Goal: Transaction & Acquisition: Purchase product/service

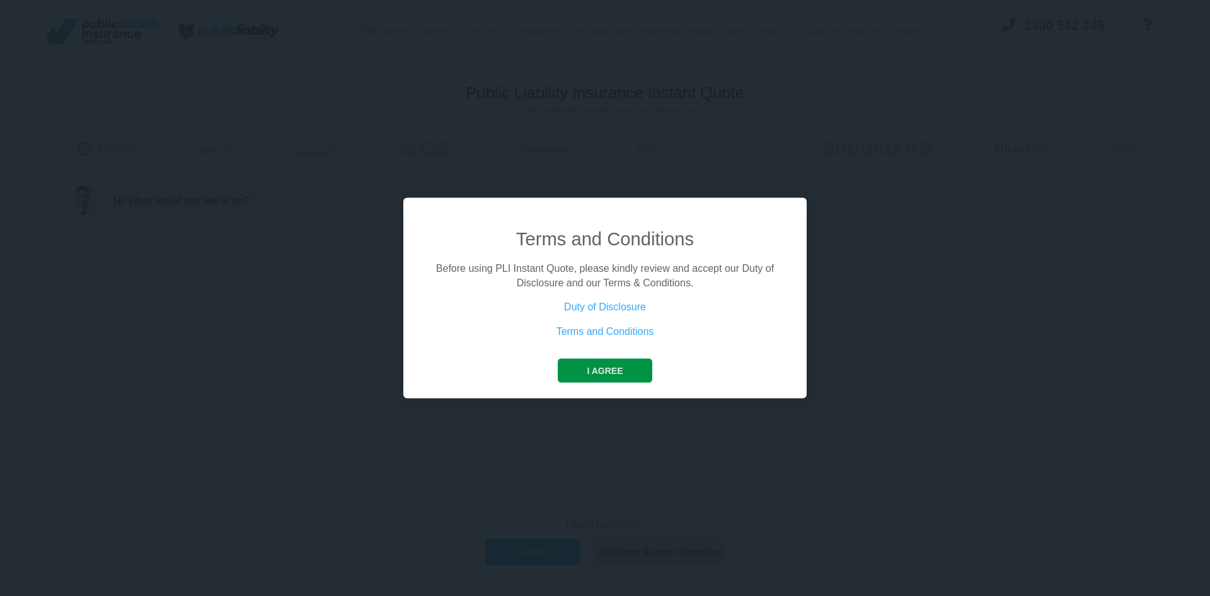
click at [606, 369] on button "I agree" at bounding box center [605, 371] width 94 height 24
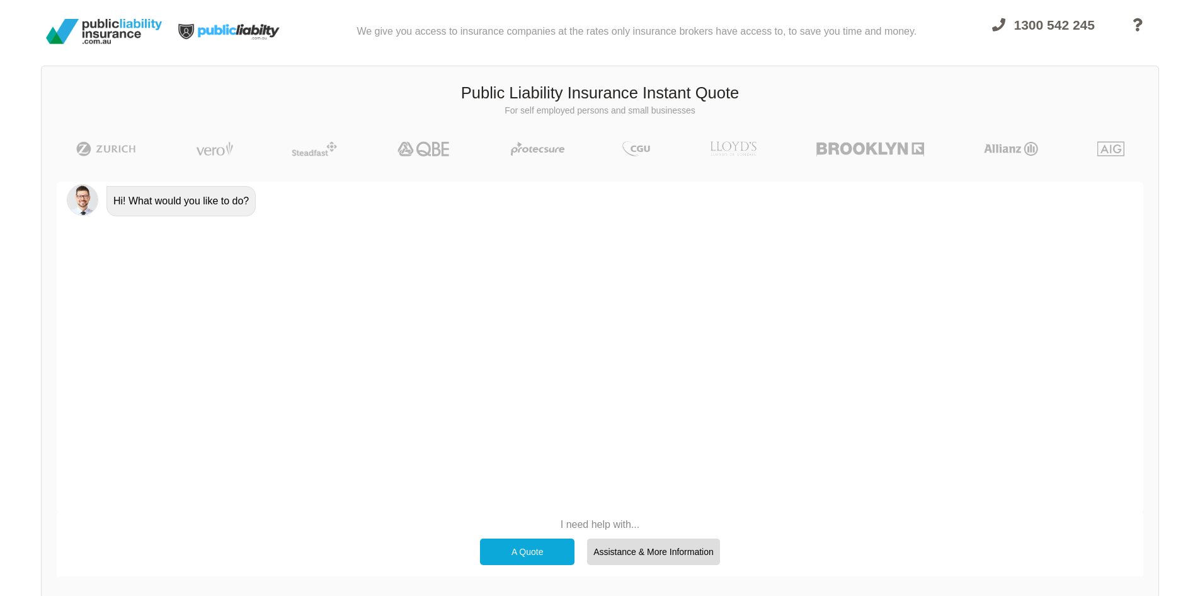
click at [534, 553] on div "A Quote" at bounding box center [527, 551] width 95 height 26
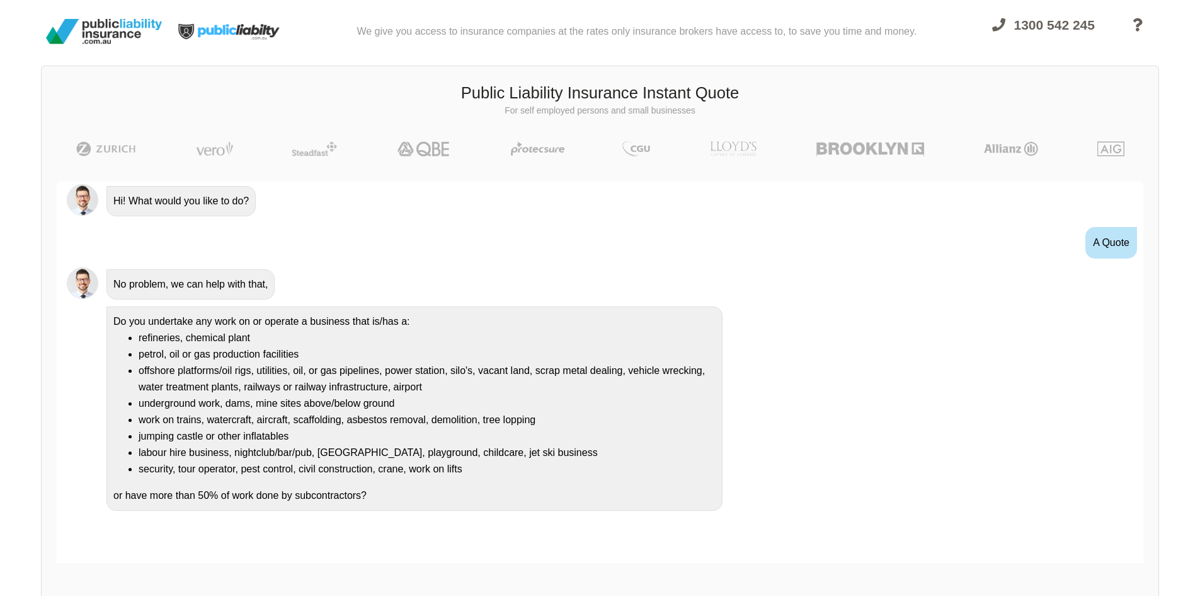
scroll to position [1, 0]
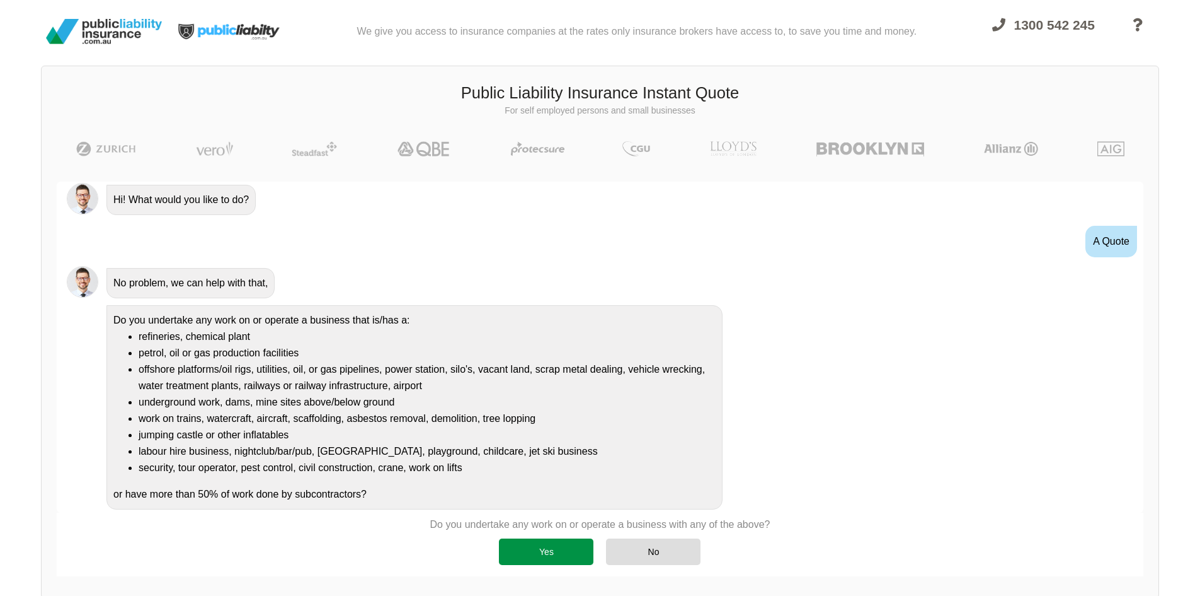
click at [534, 558] on div "Yes" at bounding box center [546, 551] width 95 height 26
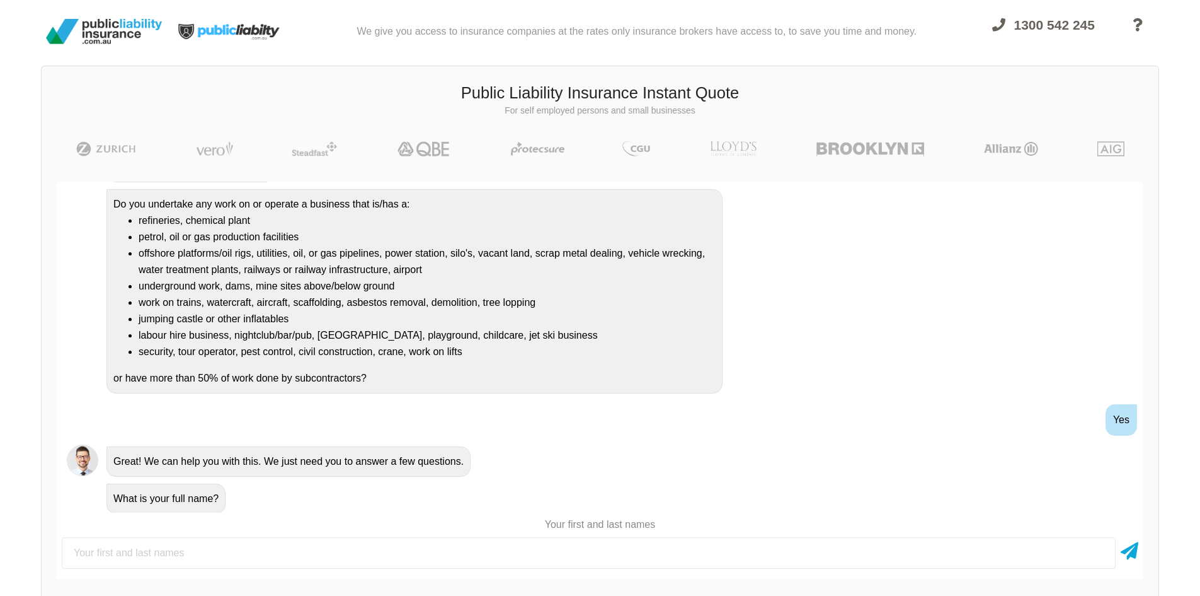
scroll to position [122, 0]
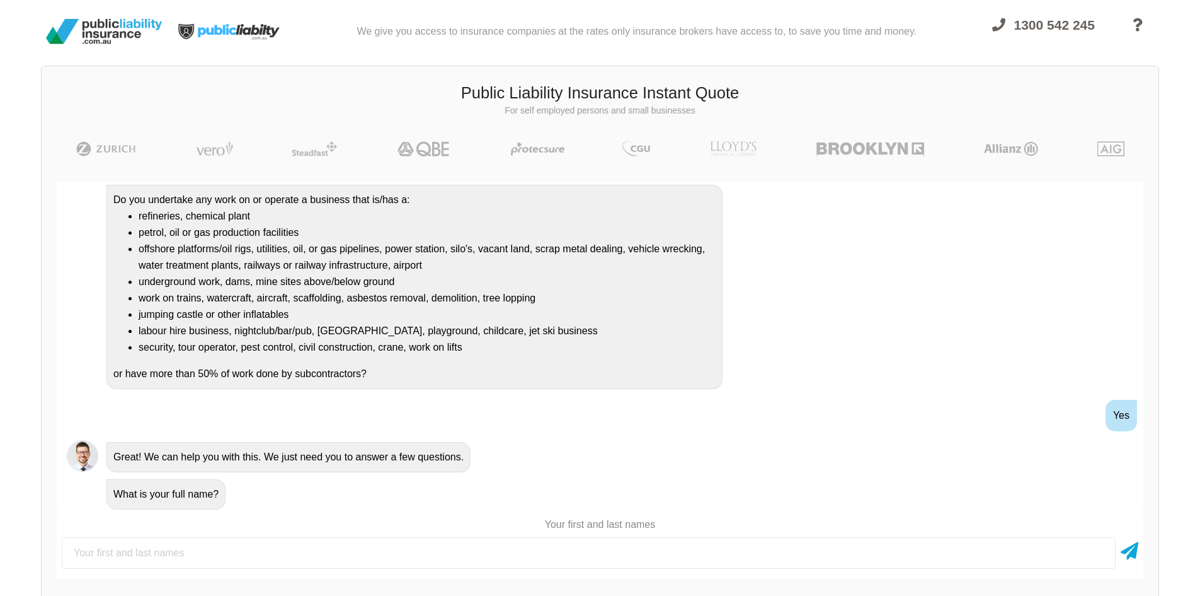
click at [154, 553] on input "text" at bounding box center [589, 553] width 1054 height 32
type input "[PERSON_NAME]"
click at [1124, 552] on icon at bounding box center [1130, 548] width 18 height 23
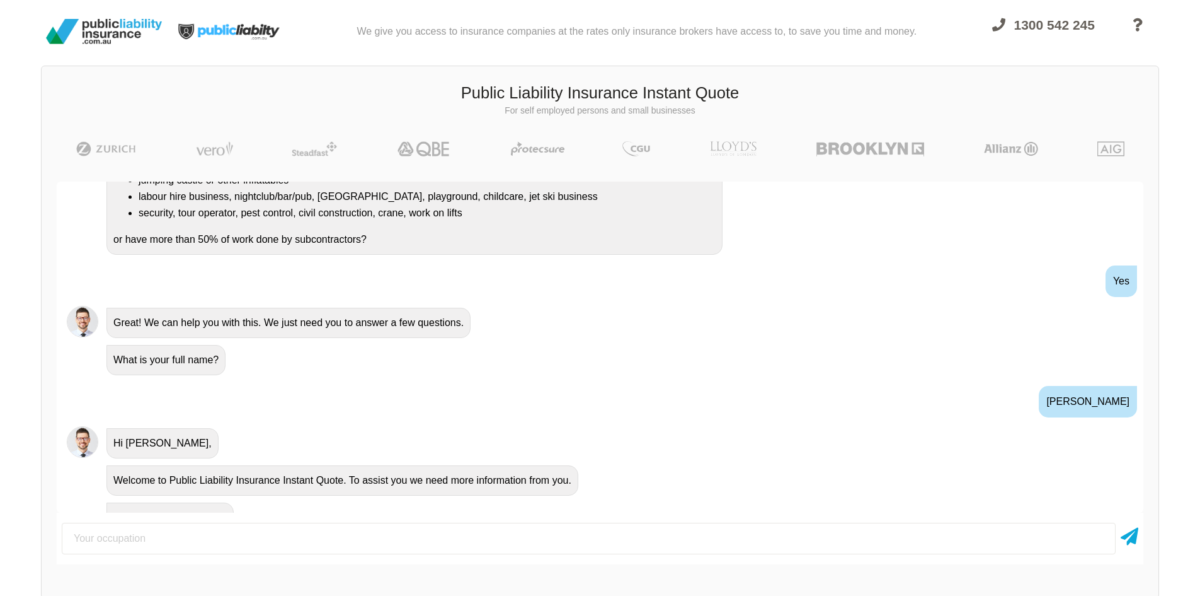
scroll to position [279, 0]
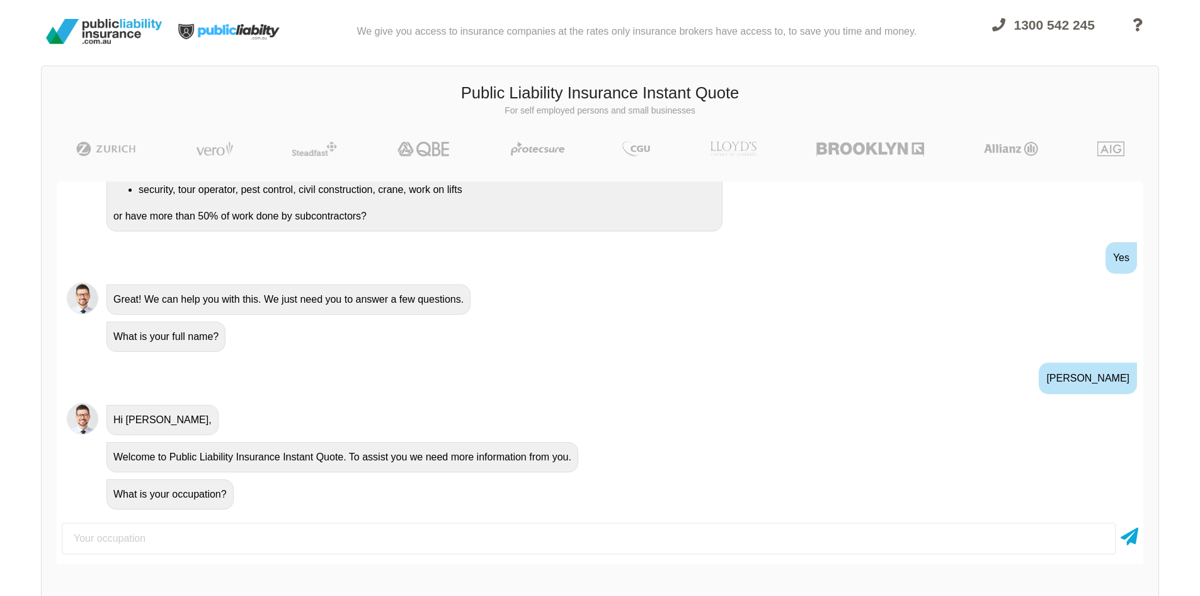
click at [159, 544] on input "text" at bounding box center [589, 538] width 1054 height 32
type input "CEO of a club"
click at [1119, 536] on div "CEO of a club" at bounding box center [600, 538] width 1087 height 42
click at [1136, 541] on icon at bounding box center [1130, 533] width 18 height 23
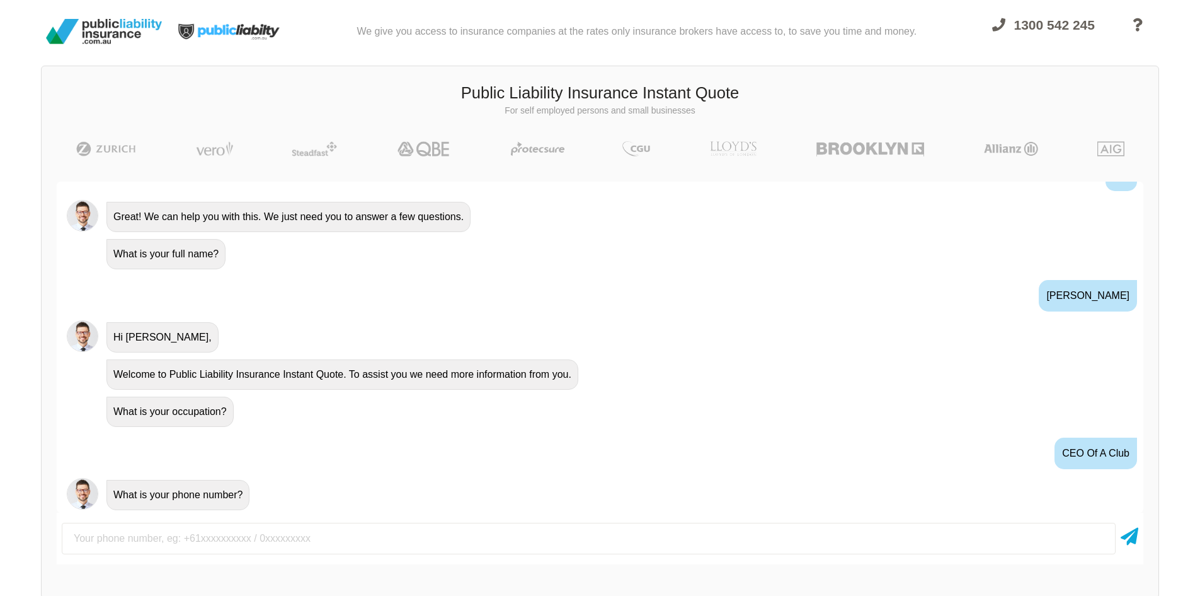
scroll to position [362, 0]
click at [156, 537] on input "text" at bounding box center [589, 538] width 1054 height 32
click at [86, 534] on input "text" at bounding box center [589, 538] width 1054 height 32
click at [135, 543] on input "text" at bounding box center [589, 538] width 1054 height 32
type input "0420640515"
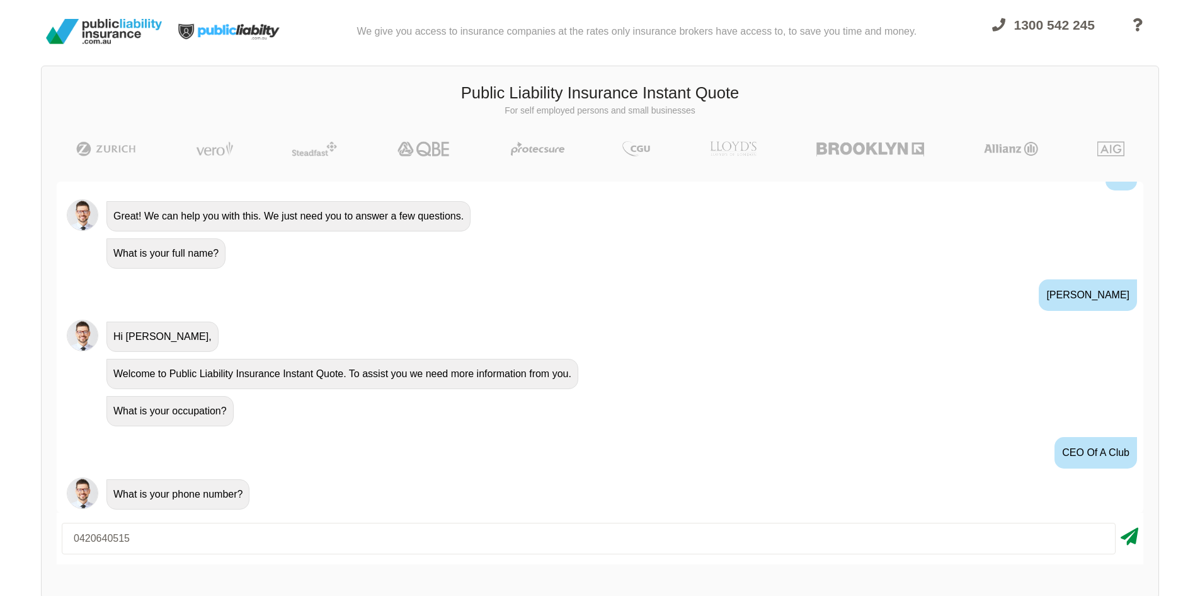
click at [1133, 535] on icon at bounding box center [1130, 533] width 18 height 23
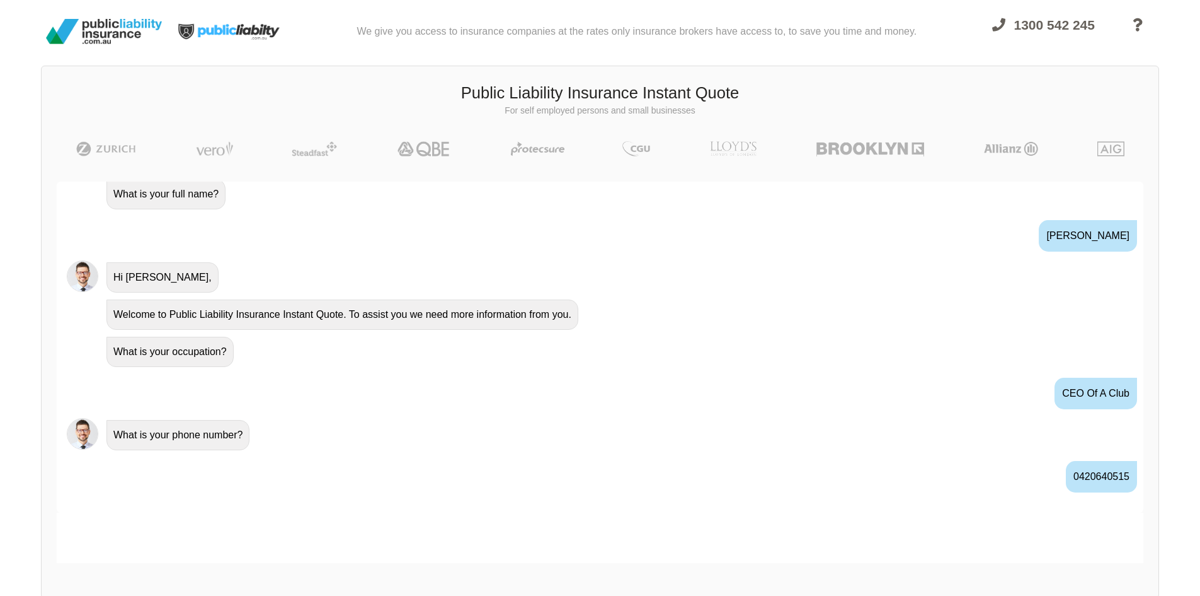
scroll to position [446, 0]
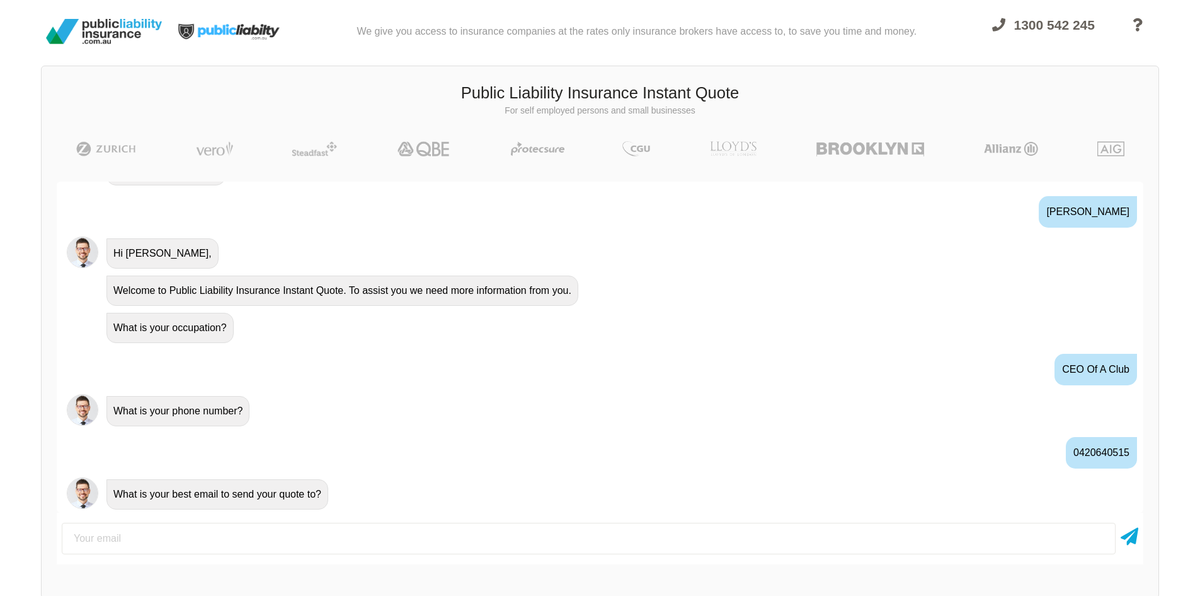
click at [100, 540] on input "email" at bounding box center [589, 538] width 1054 height 32
type input "[EMAIL_ADDRESS][DOMAIN_NAME]"
click at [1132, 538] on icon at bounding box center [1130, 533] width 18 height 23
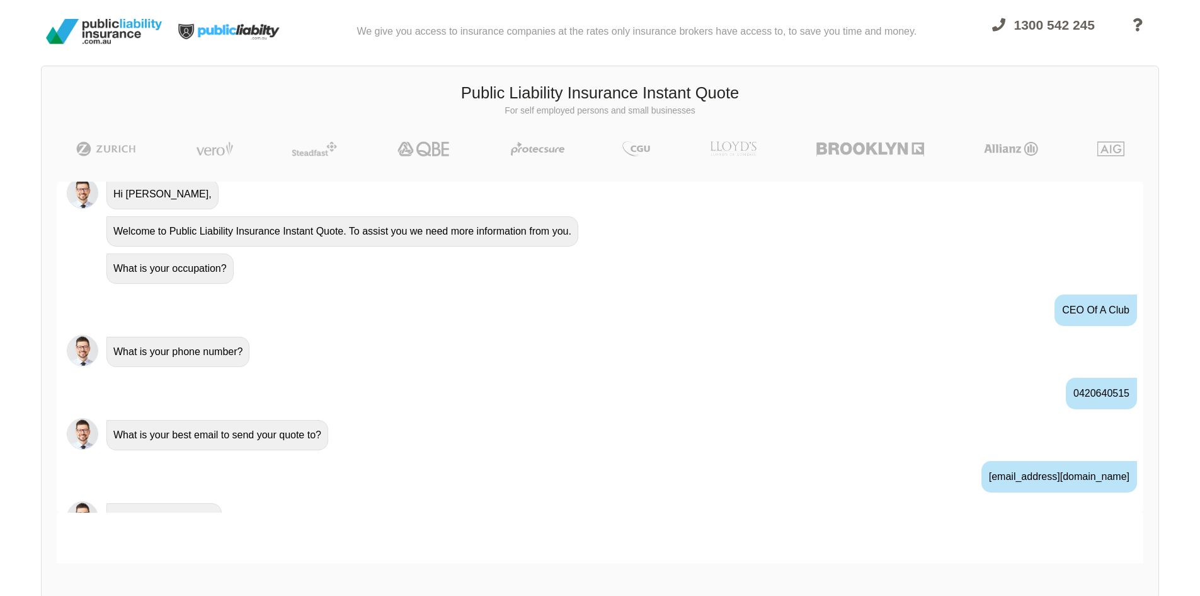
scroll to position [529, 0]
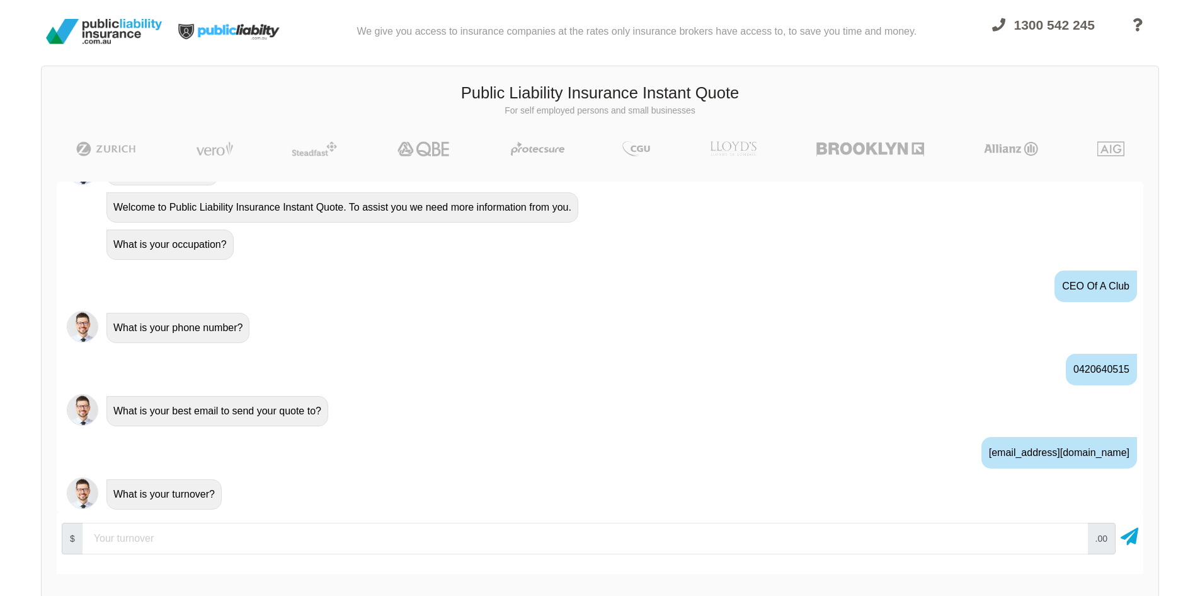
click at [105, 541] on input "number" at bounding box center [586, 538] width 1006 height 32
click at [199, 541] on input "number" at bounding box center [586, 538] width 1006 height 32
click at [212, 534] on input "number" at bounding box center [586, 538] width 1006 height 32
click at [204, 534] on input "number" at bounding box center [586, 538] width 1006 height 32
type input "2"
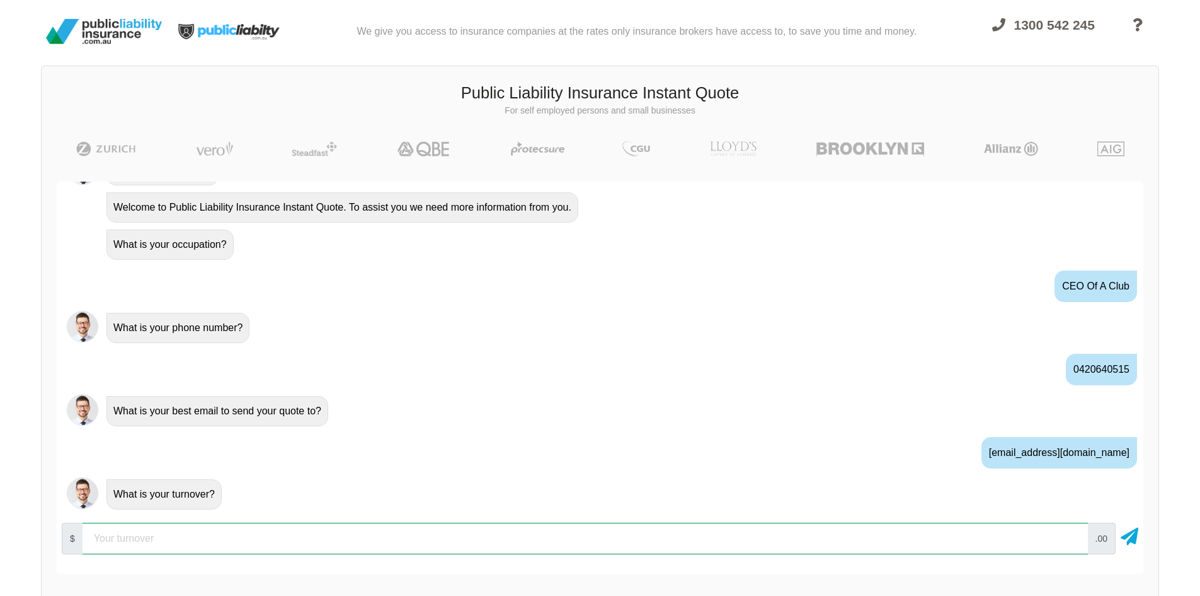
click at [284, 528] on input "number" at bounding box center [586, 538] width 1006 height 32
type input "3"
type input "7388979"
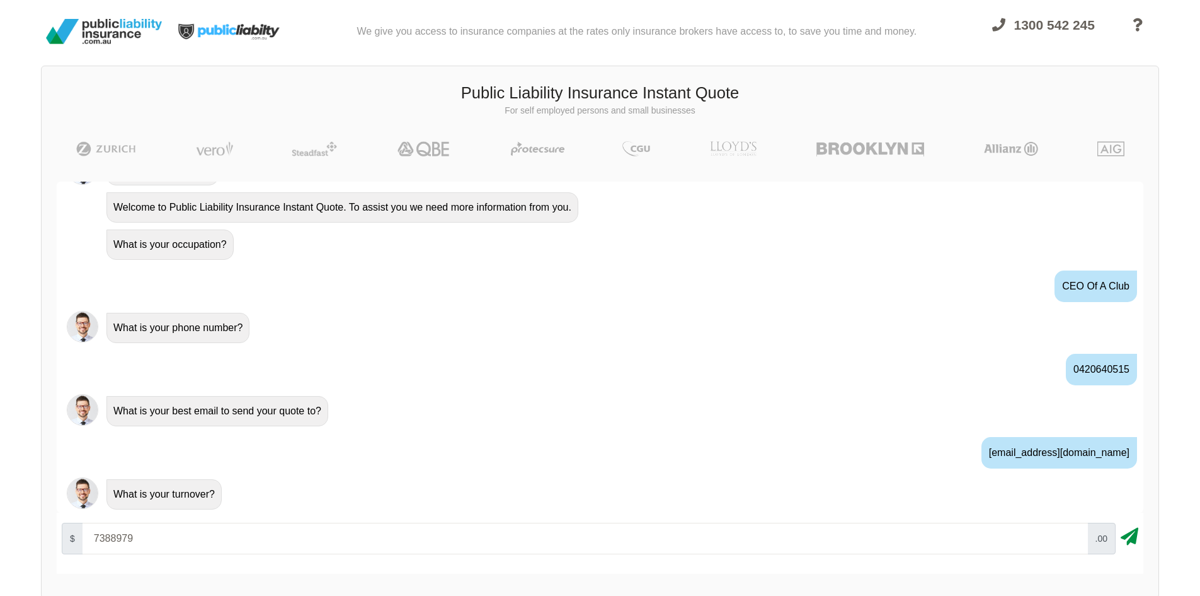
click at [1127, 534] on icon at bounding box center [1130, 533] width 18 height 23
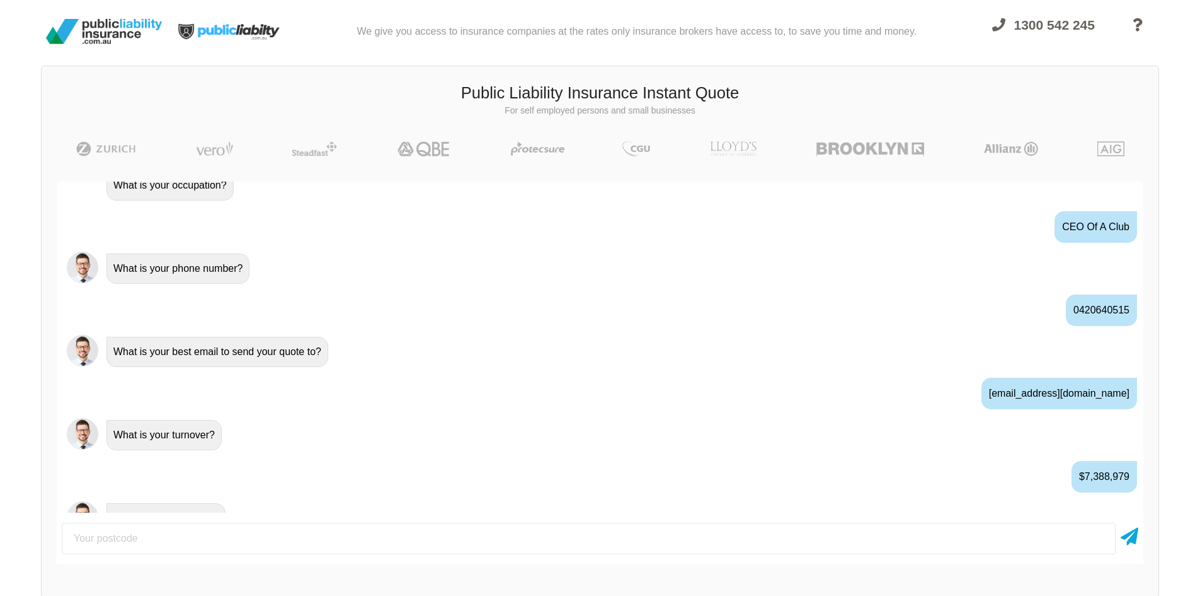
scroll to position [612, 0]
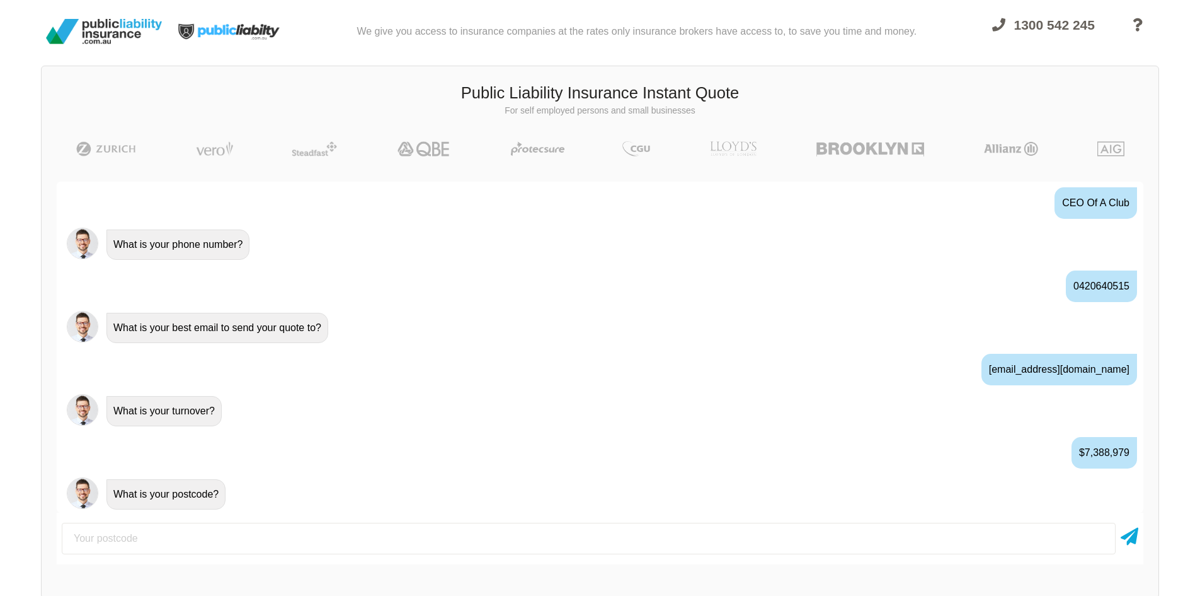
click at [146, 532] on input "number" at bounding box center [589, 538] width 1054 height 32
type input "2290"
click at [1126, 539] on icon at bounding box center [1130, 533] width 18 height 23
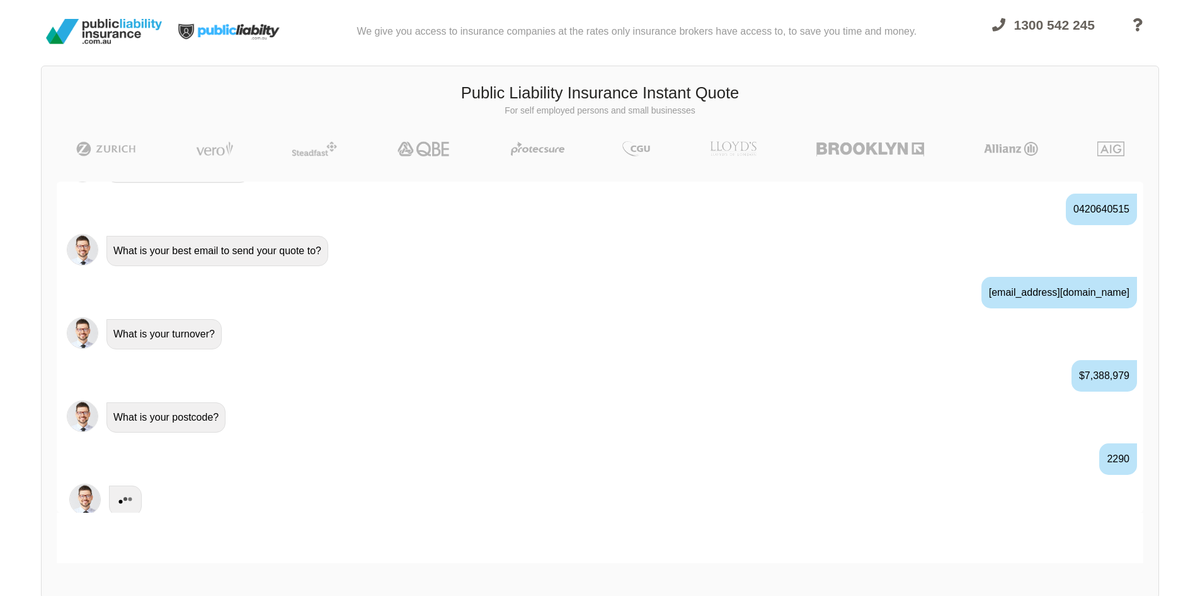
scroll to position [695, 0]
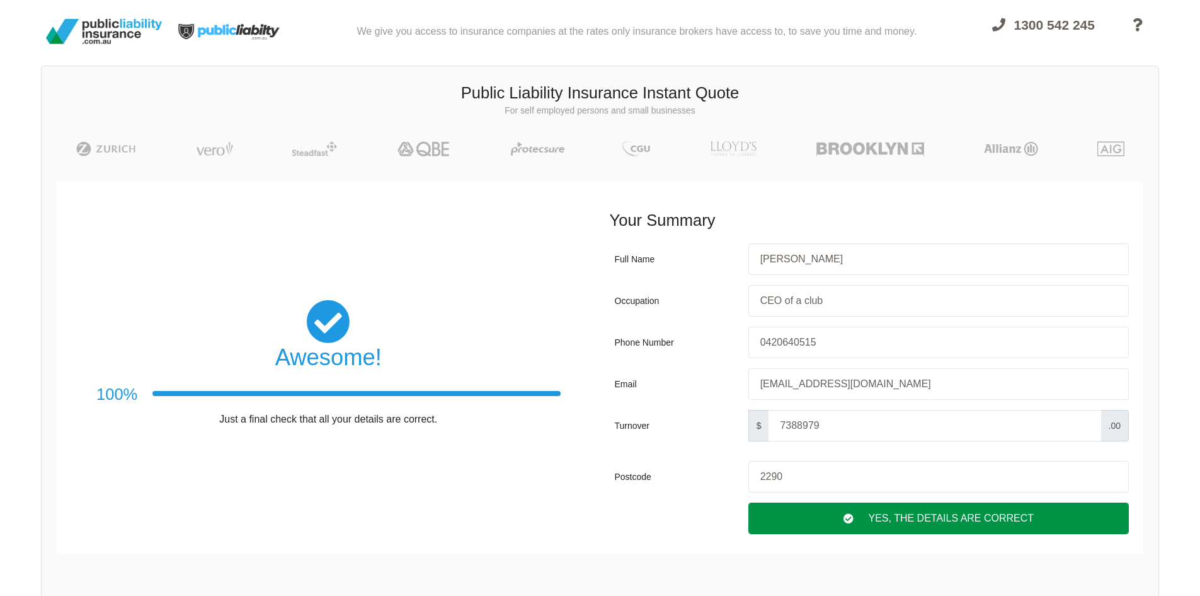
click at [907, 522] on div "Yes, The Details are correct" at bounding box center [939, 518] width 381 height 32
